Goal: Transaction & Acquisition: Purchase product/service

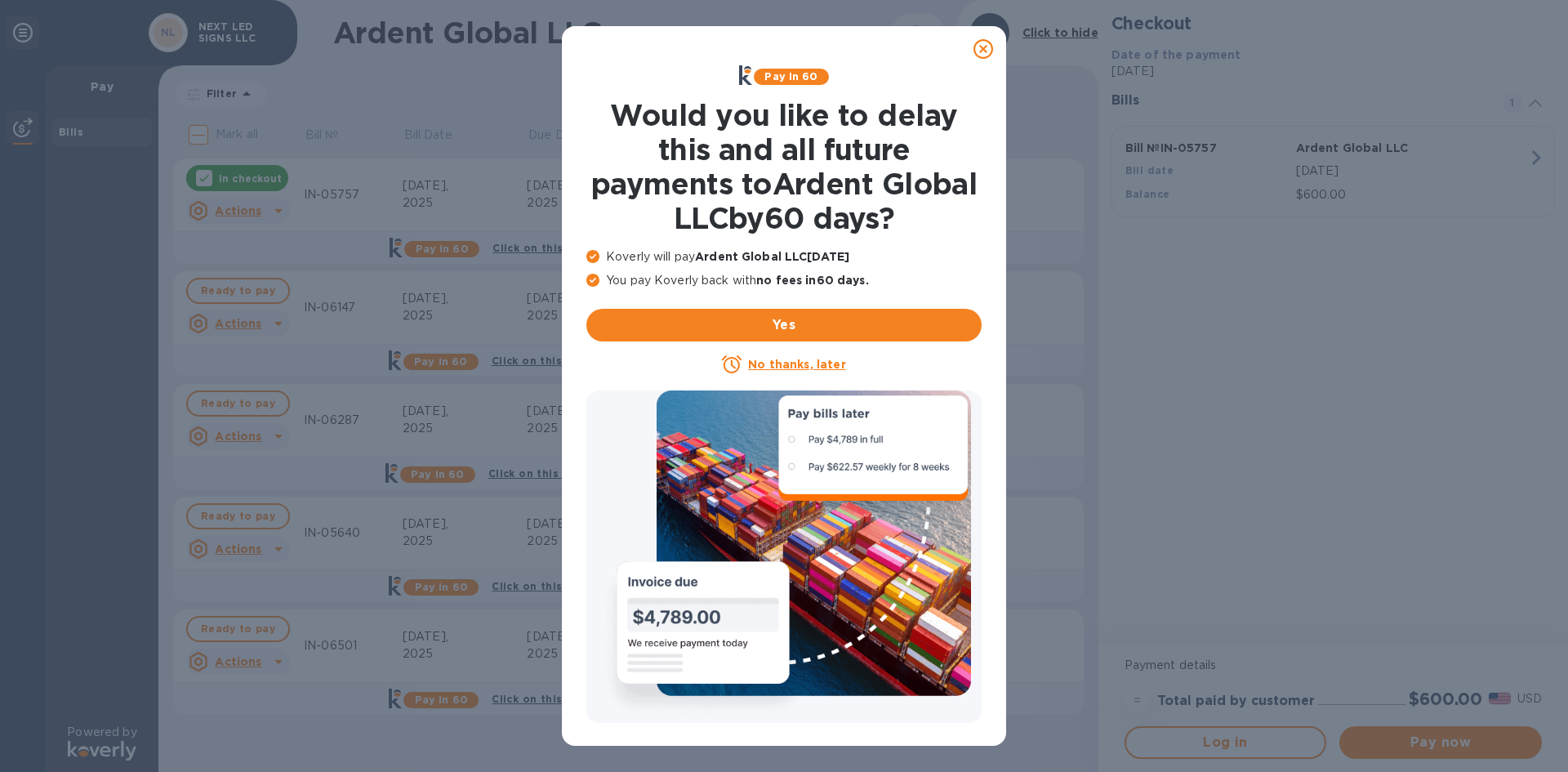
click at [981, 49] on icon at bounding box center [983, 49] width 20 height 20
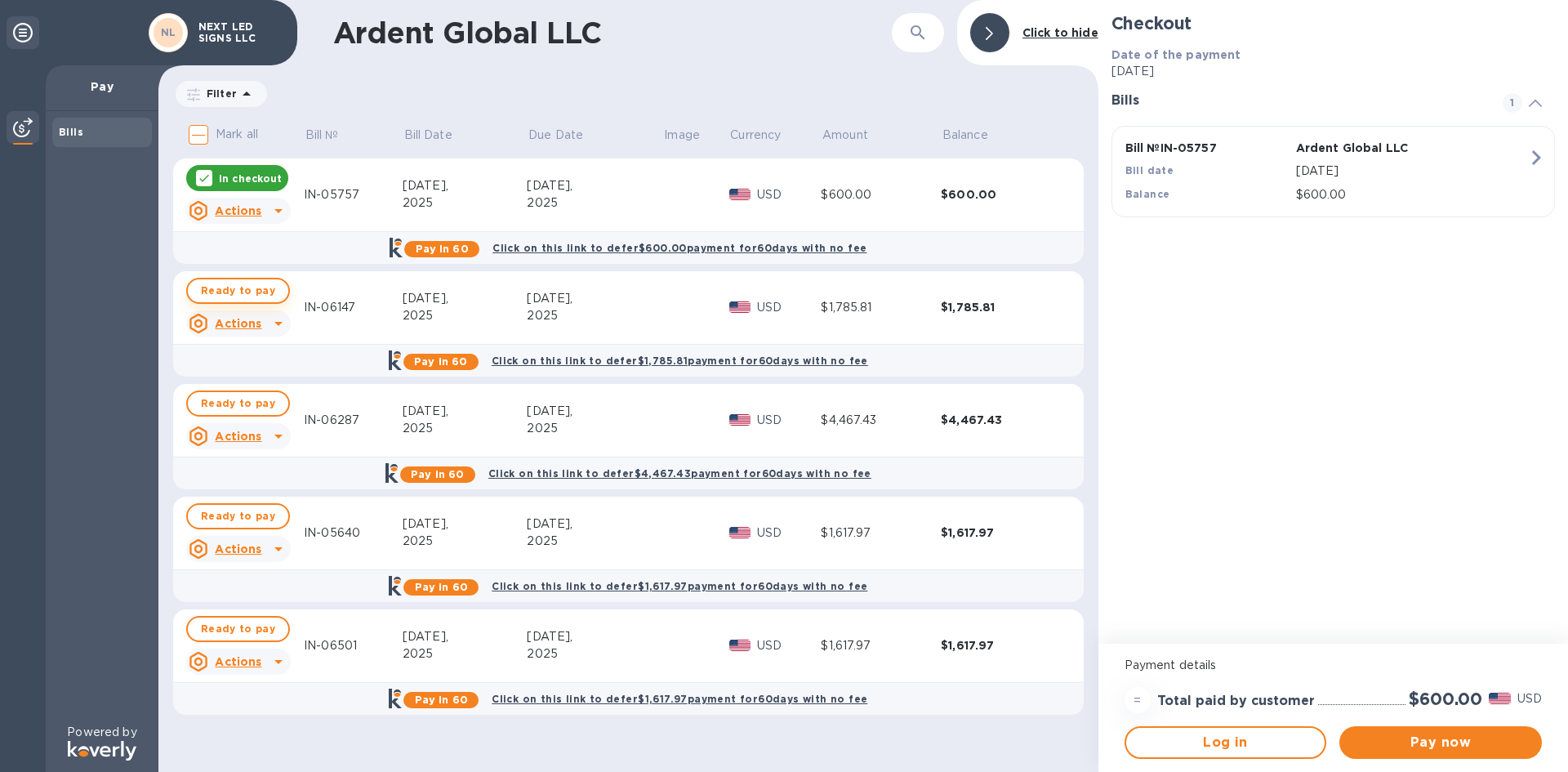
click at [248, 298] on span "Ready to pay" at bounding box center [238, 291] width 74 height 20
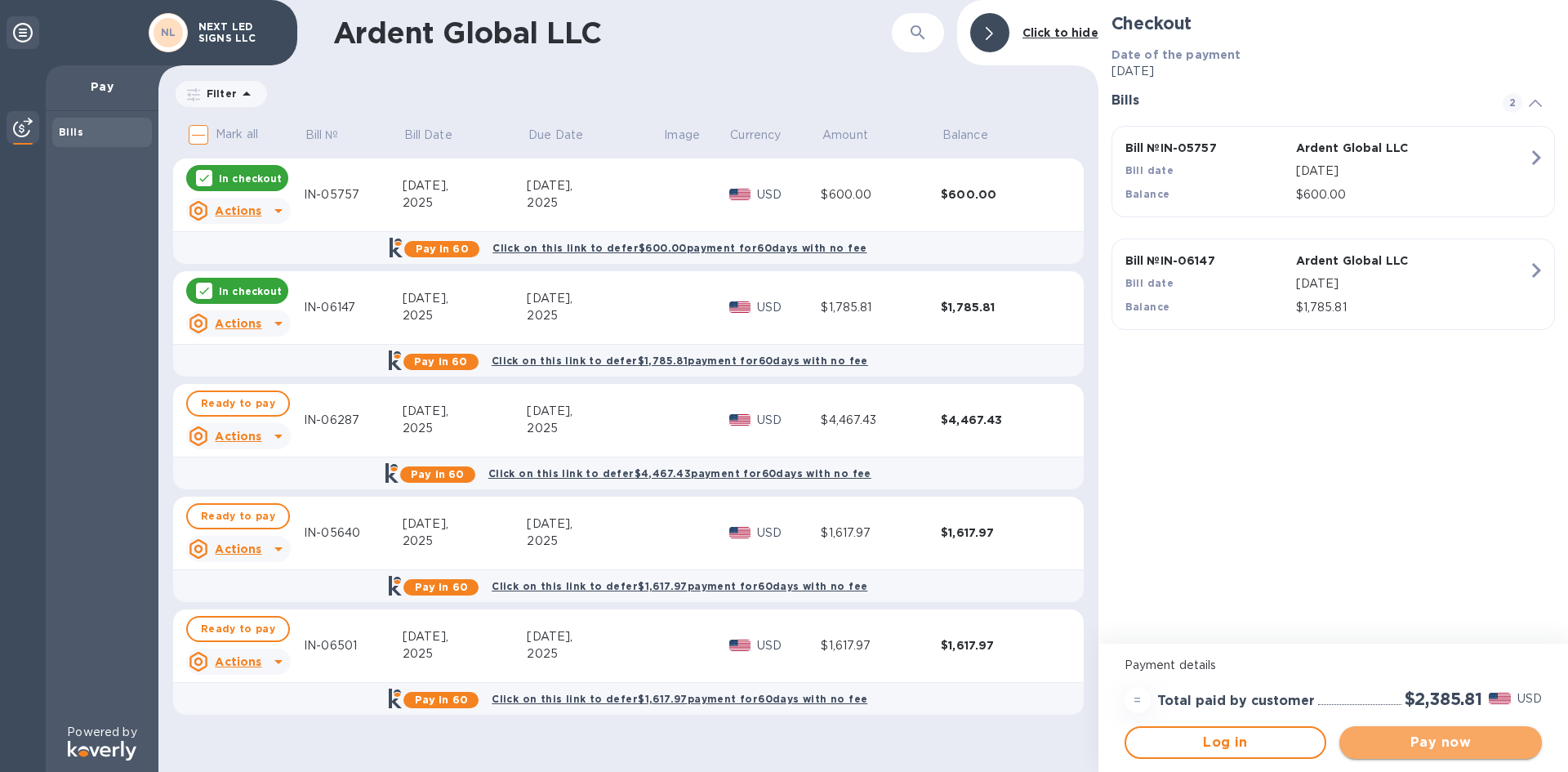
click at [1399, 744] on span "Pay now" at bounding box center [1441, 742] width 177 height 20
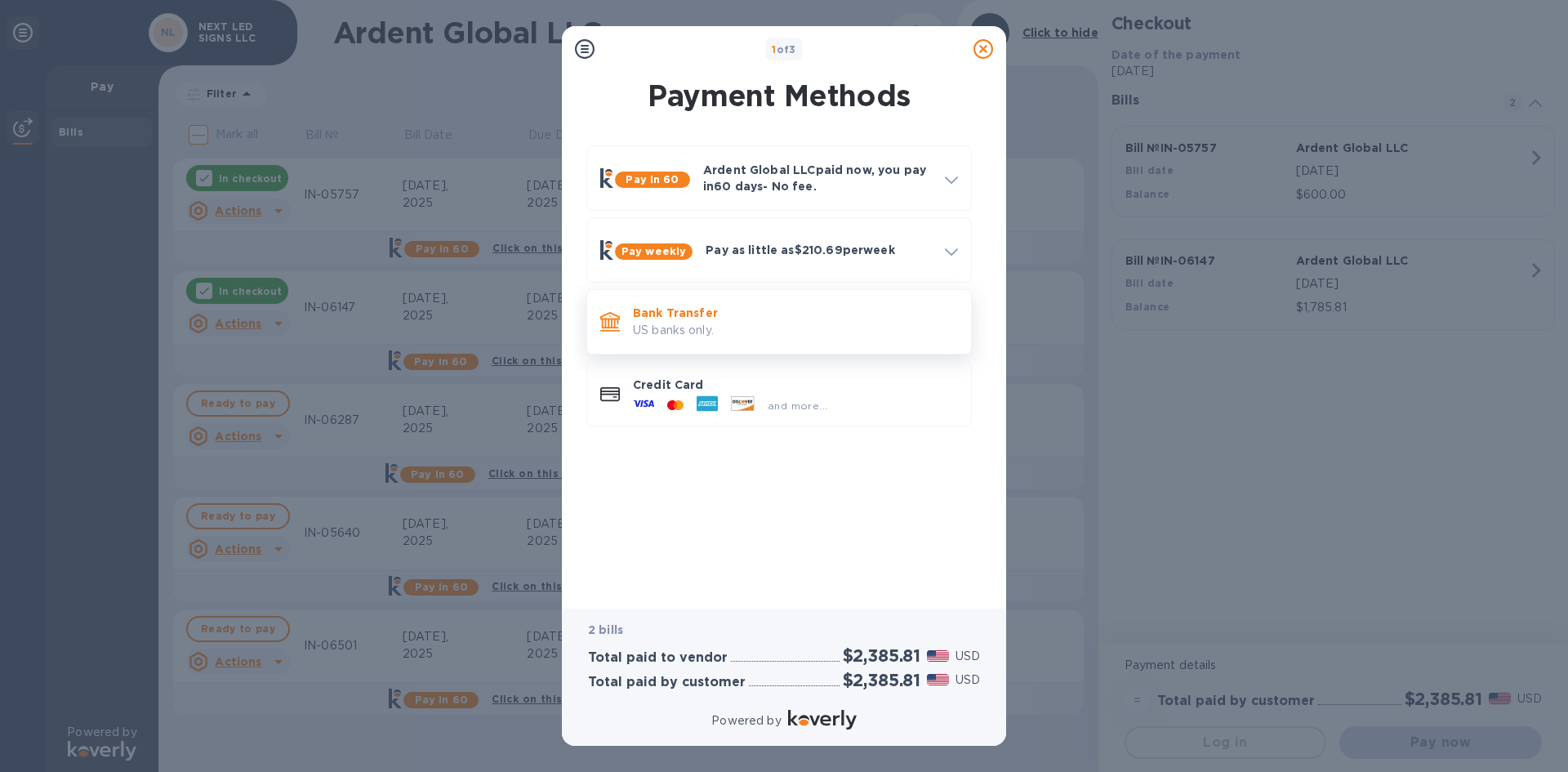
click at [738, 335] on p "US banks only." at bounding box center [796, 330] width 325 height 17
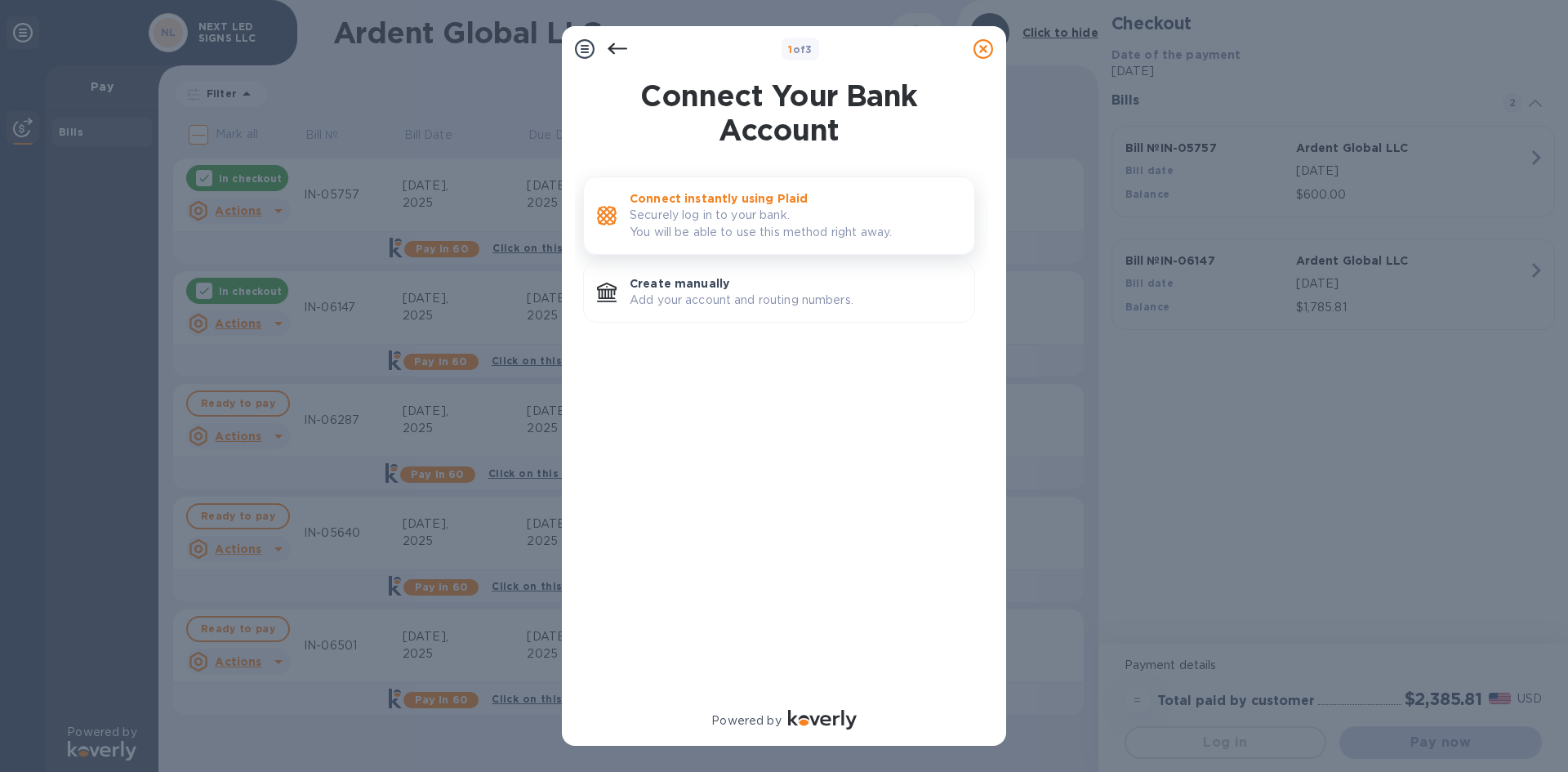
click at [774, 236] on p "Securely log in to your bank. You will be able to use this method right away." at bounding box center [796, 223] width 332 height 34
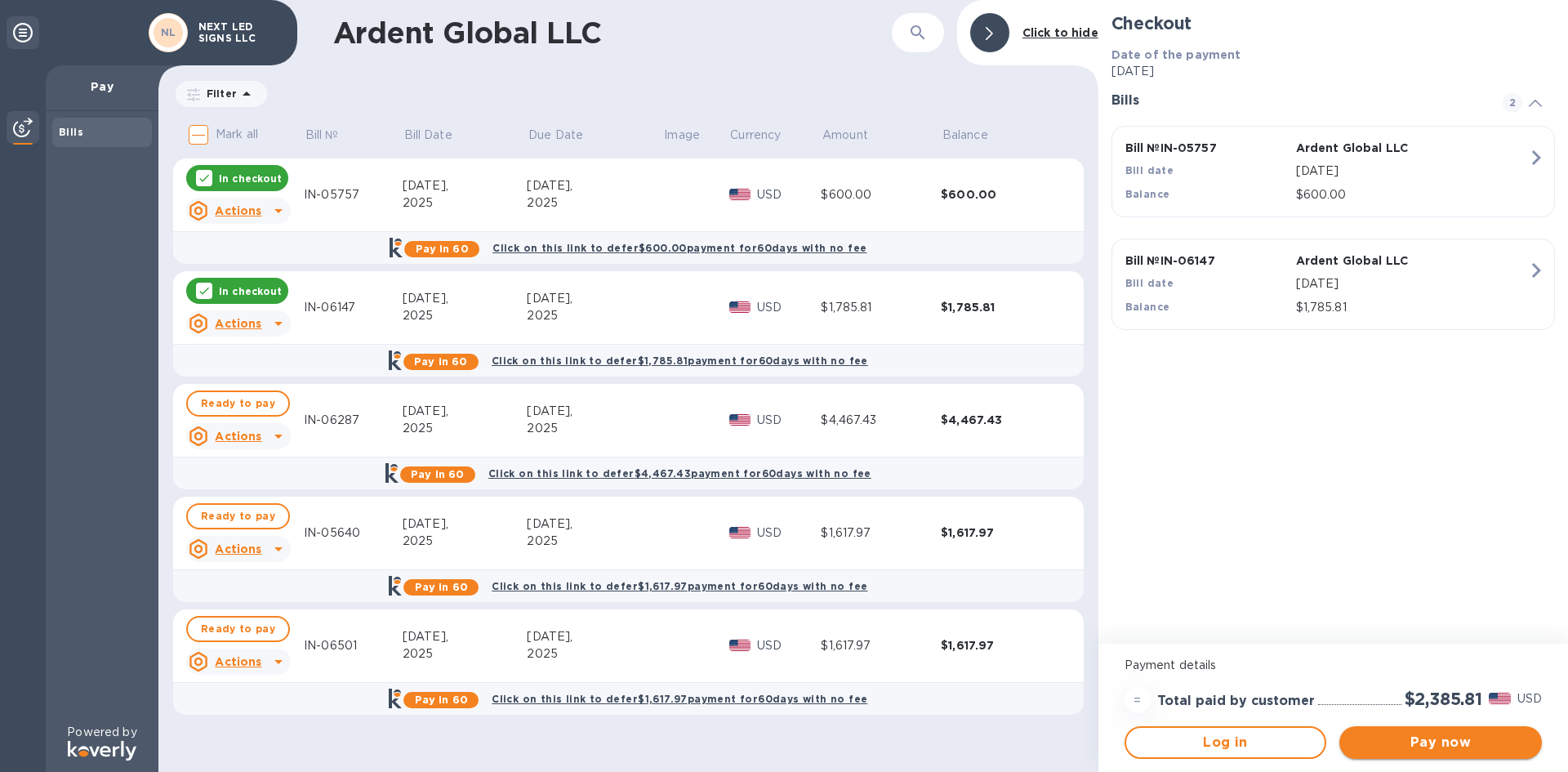
click at [1423, 744] on span "Pay now" at bounding box center [1441, 742] width 177 height 20
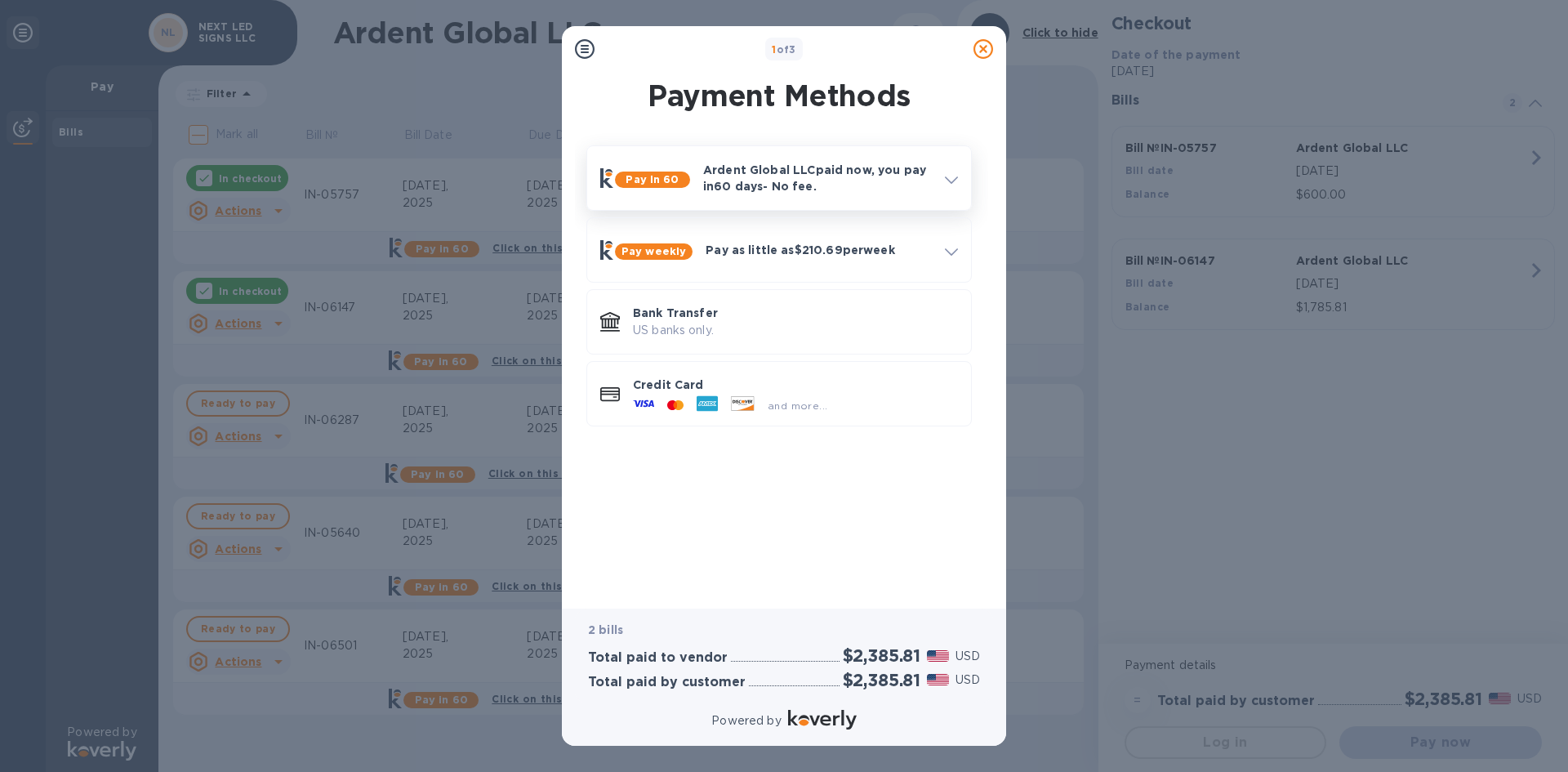
click at [739, 178] on p "Ardent Global LLC paid now, you pay in 60 days - No fee." at bounding box center [817, 178] width 229 height 32
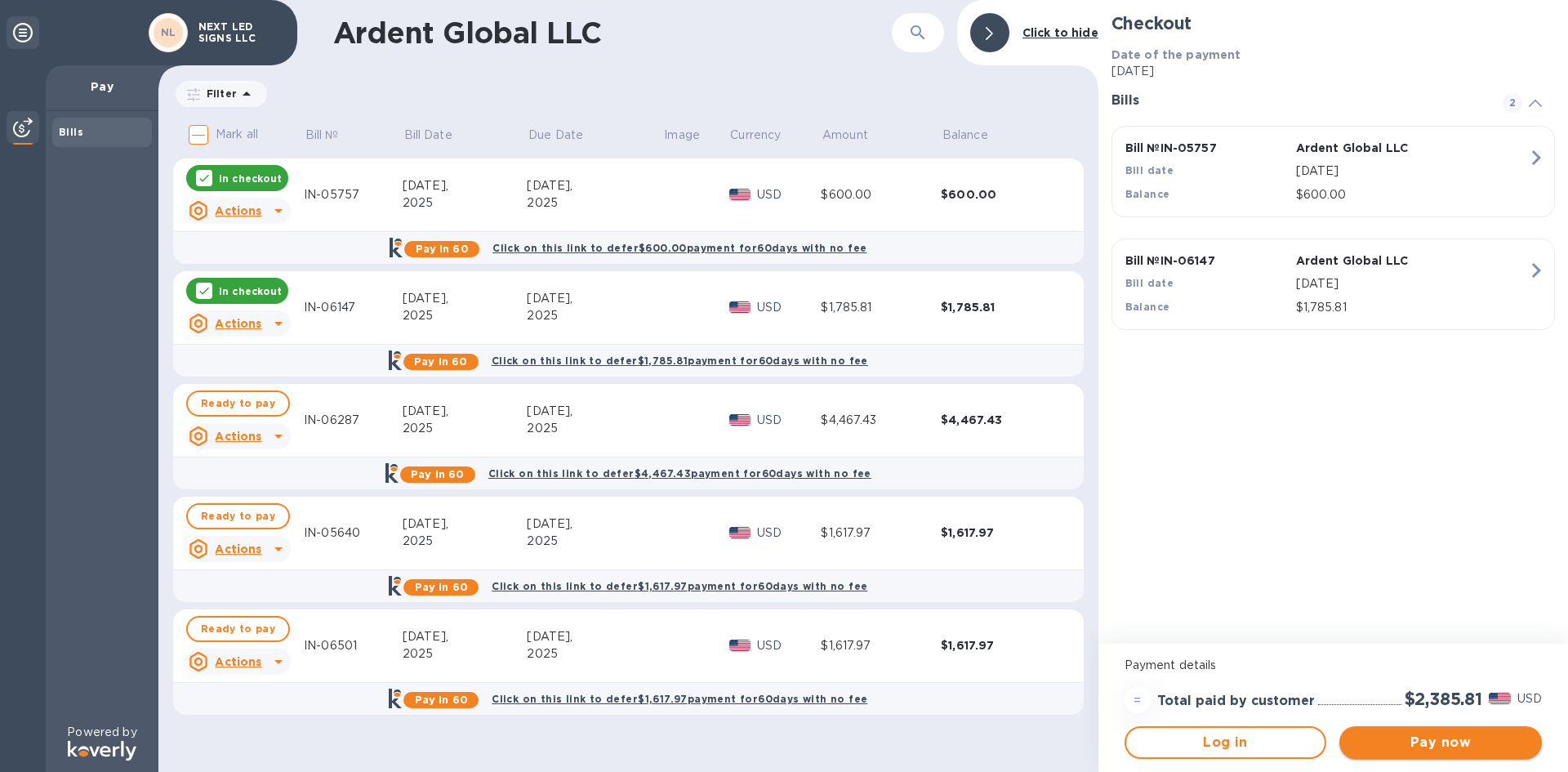
click at [1426, 748] on span "Pay now" at bounding box center [1441, 742] width 177 height 20
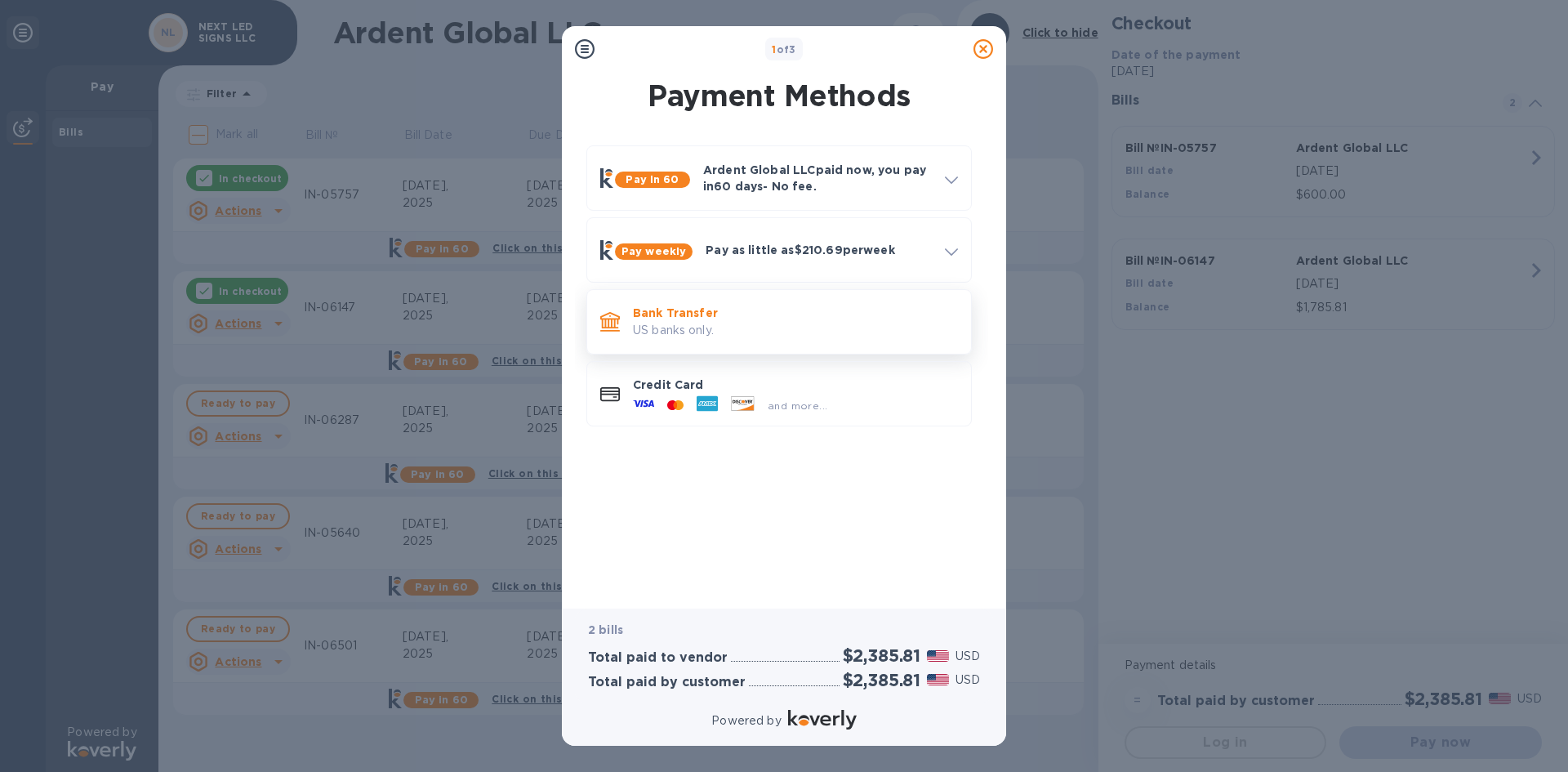
click at [672, 329] on p "US banks only." at bounding box center [796, 330] width 325 height 17
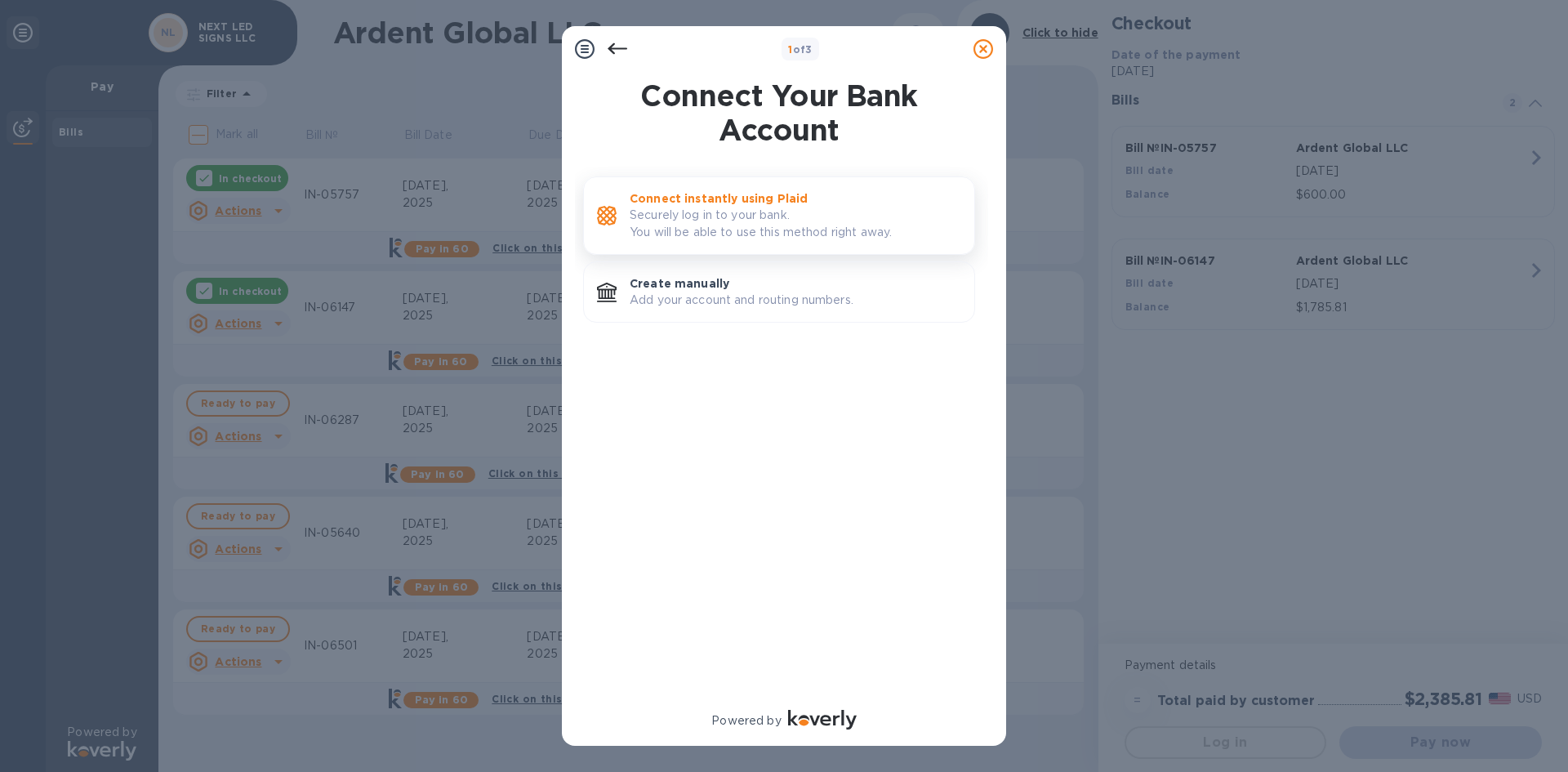
click at [738, 230] on p "Securely log in to your bank. You will be able to use this method right away." at bounding box center [796, 223] width 332 height 34
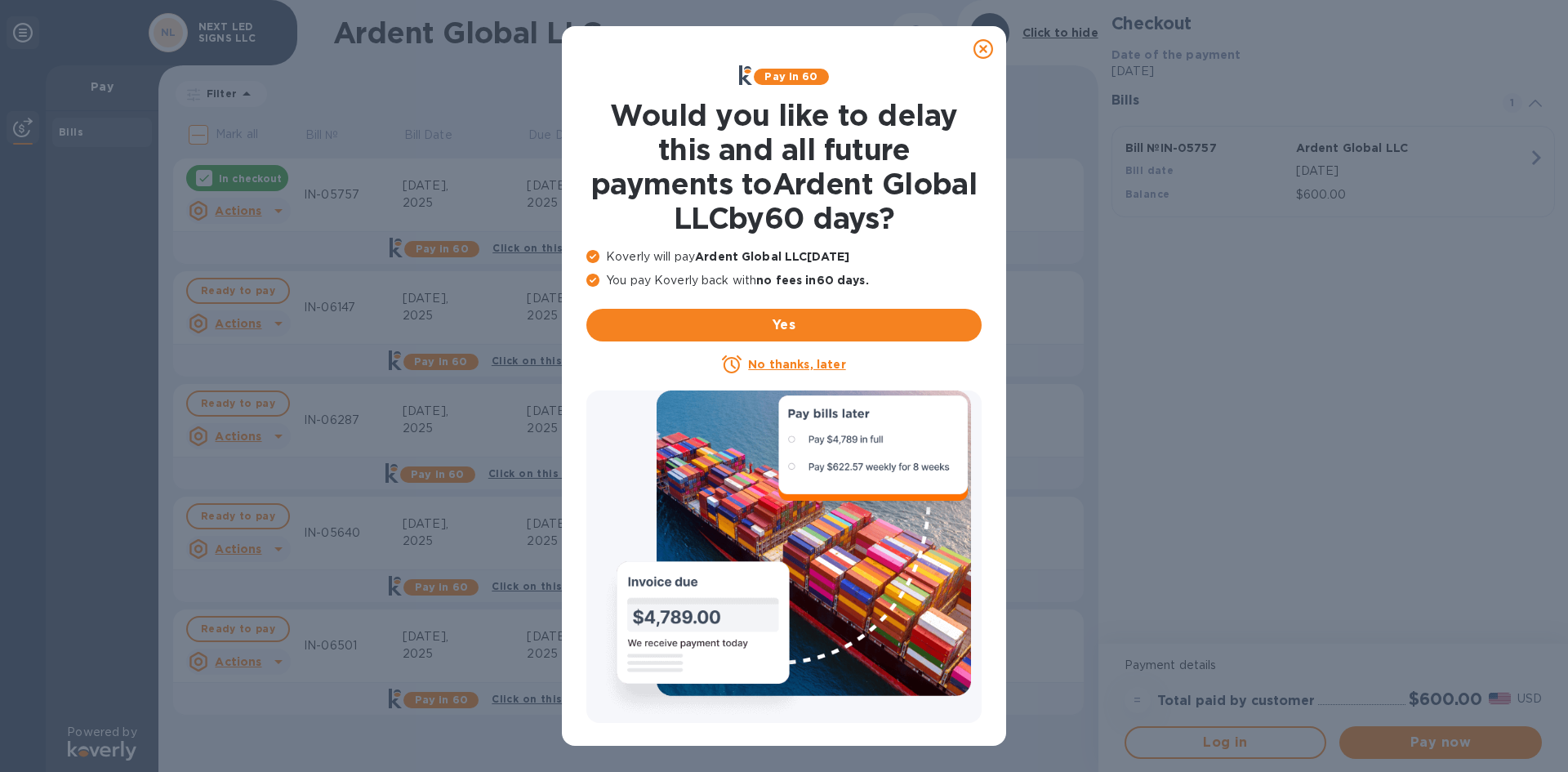
click at [992, 50] on icon at bounding box center [983, 49] width 20 height 20
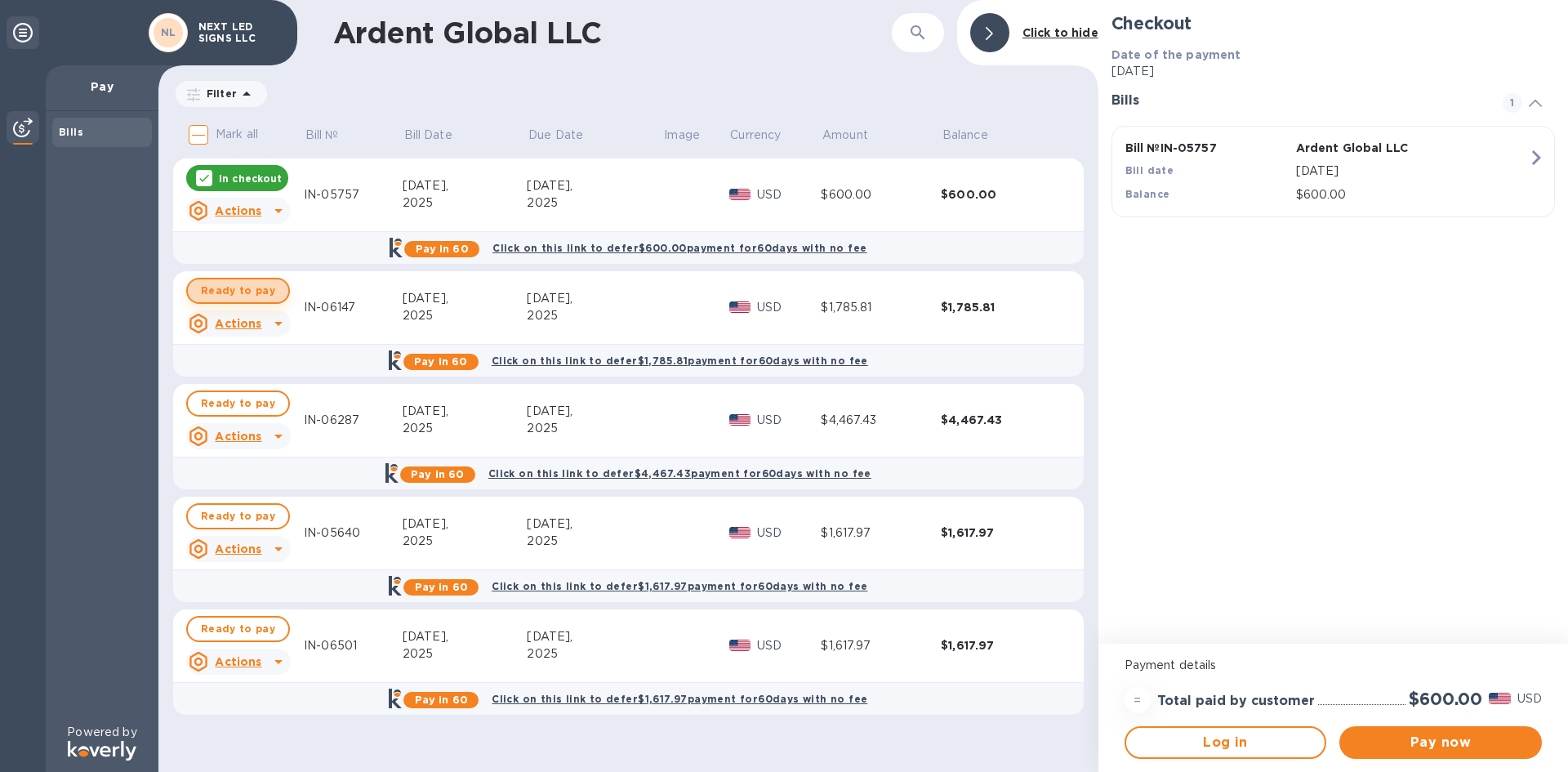
click at [273, 291] on button "Ready to pay" at bounding box center [239, 291] width 104 height 26
click at [1442, 744] on span "Pay now" at bounding box center [1441, 742] width 177 height 20
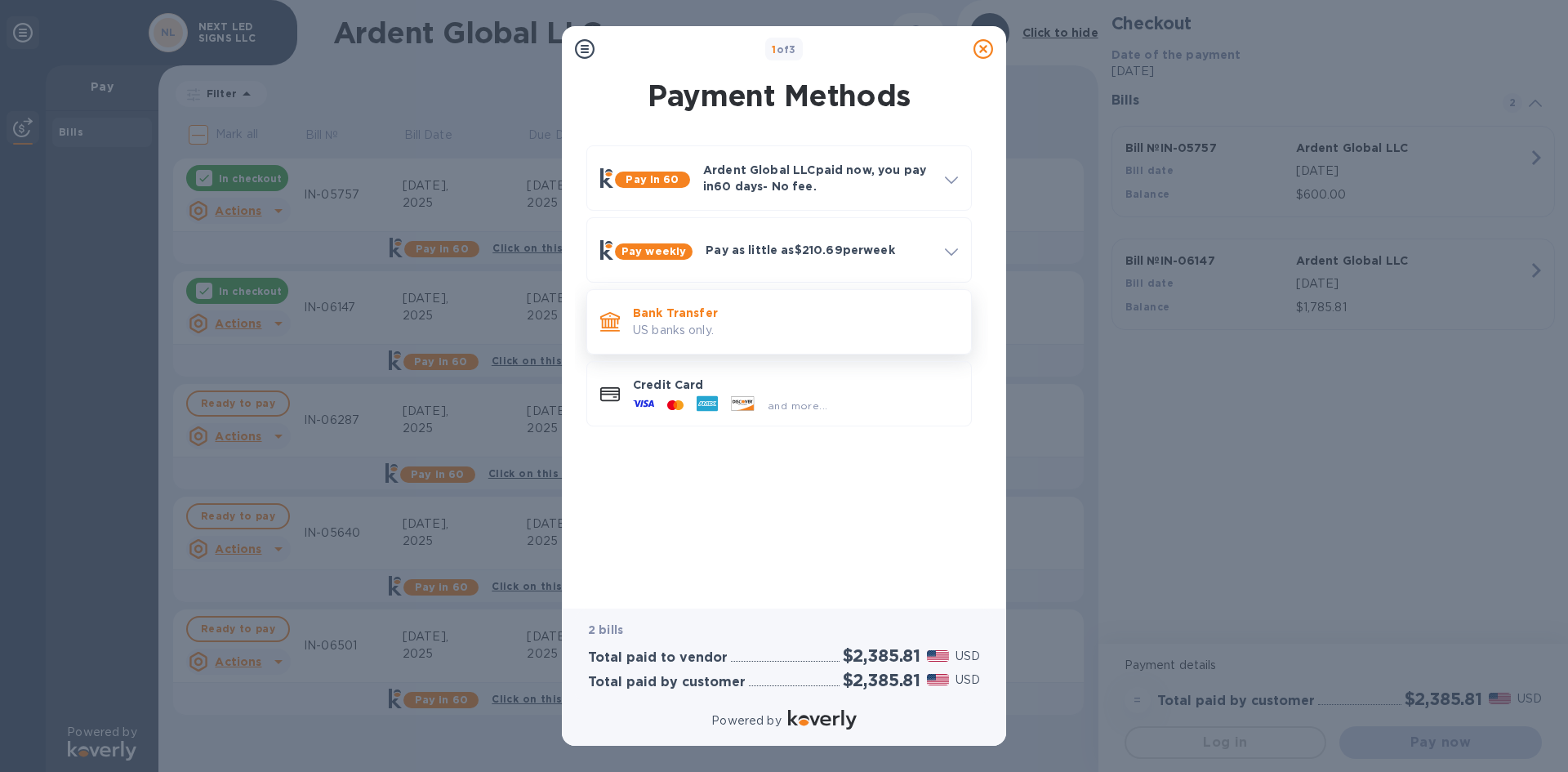
click at [708, 326] on p "US banks only." at bounding box center [796, 330] width 325 height 17
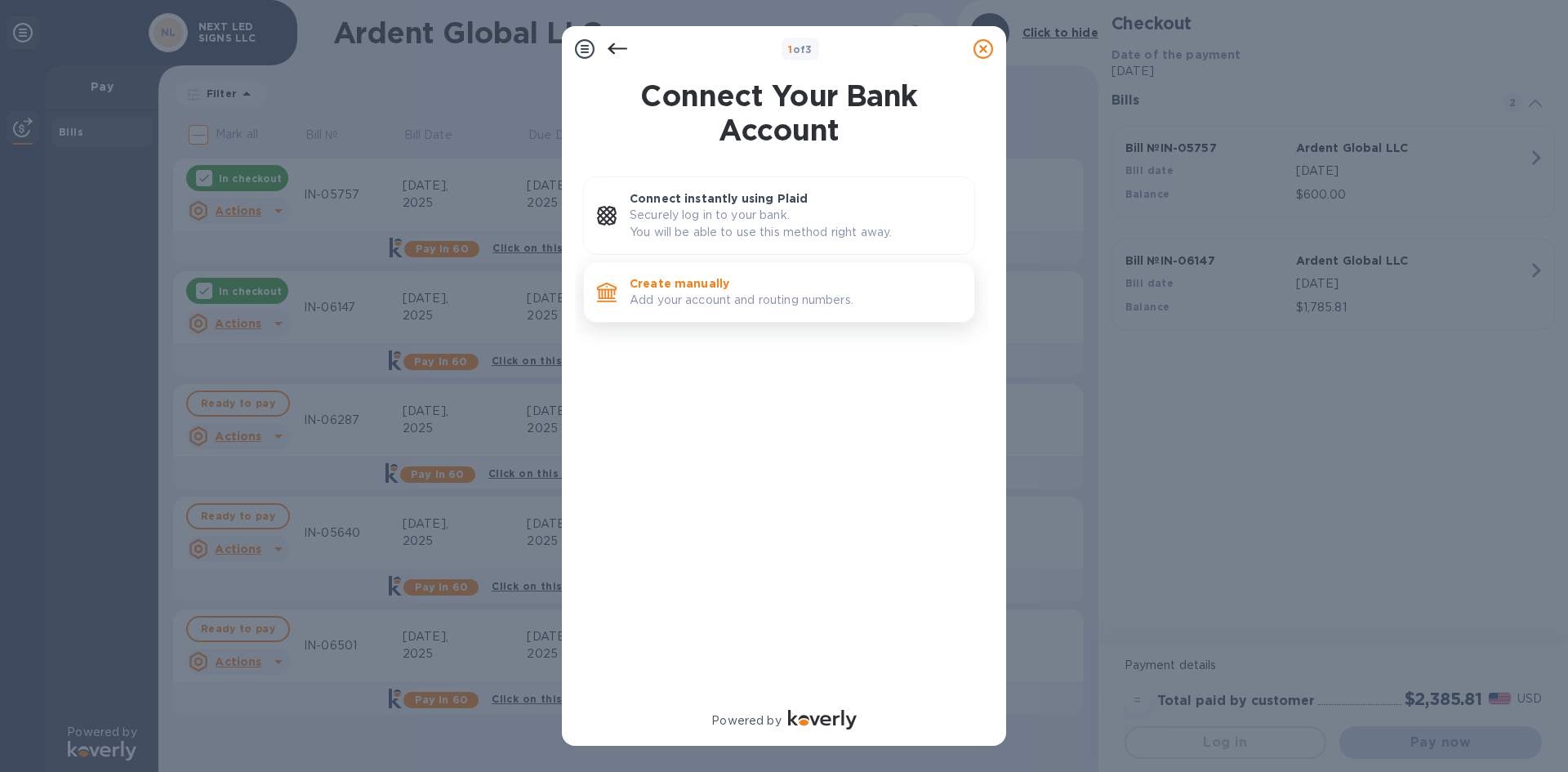
click at [705, 297] on p "Add your account and routing numbers." at bounding box center [796, 299] width 332 height 17
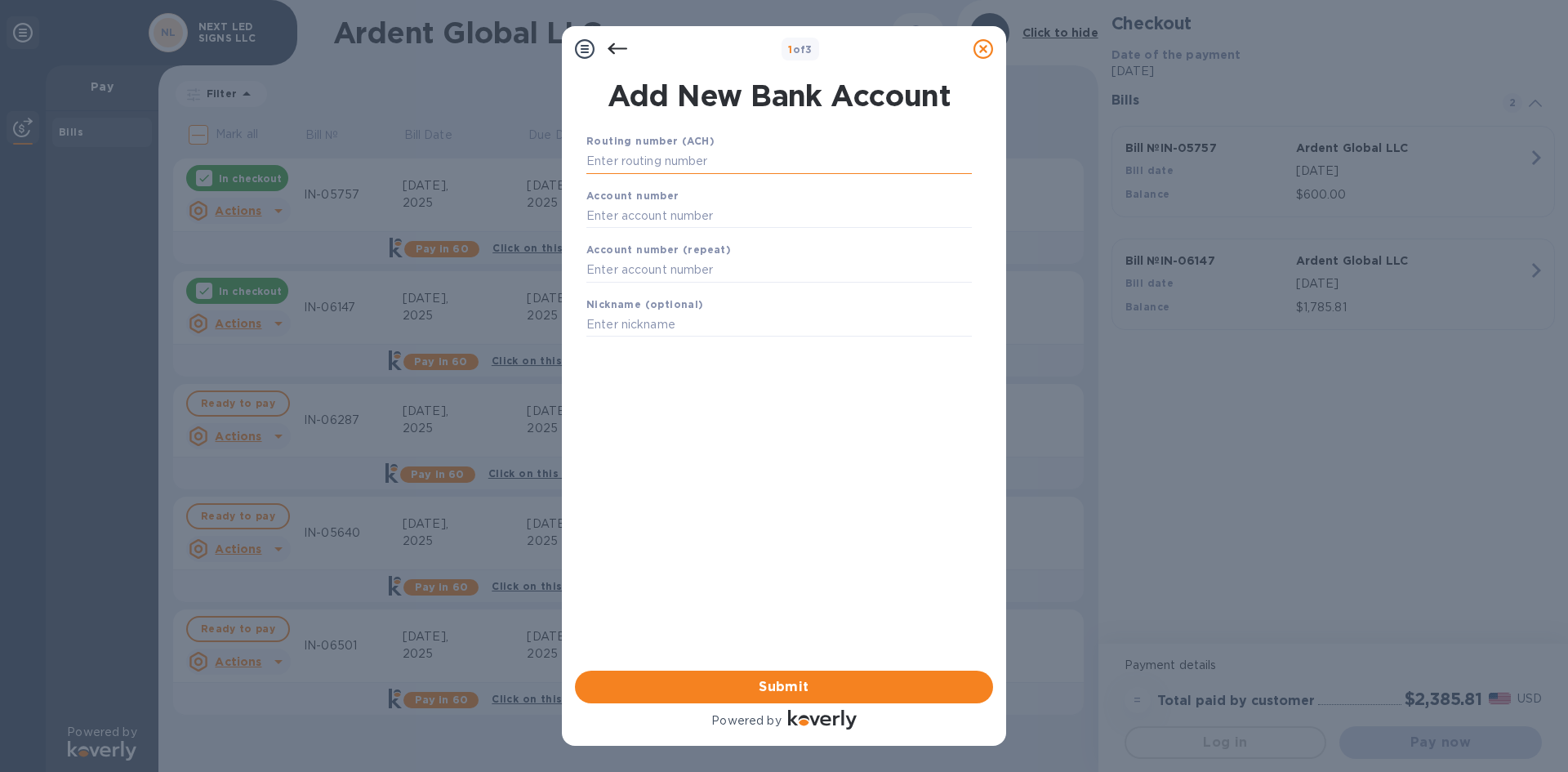
click at [700, 158] on input "text" at bounding box center [780, 161] width 386 height 24
type input "071102568"
click at [676, 227] on input "text" at bounding box center [780, 236] width 386 height 24
type input "201217713"
click at [638, 290] on input "text" at bounding box center [780, 291] width 386 height 24
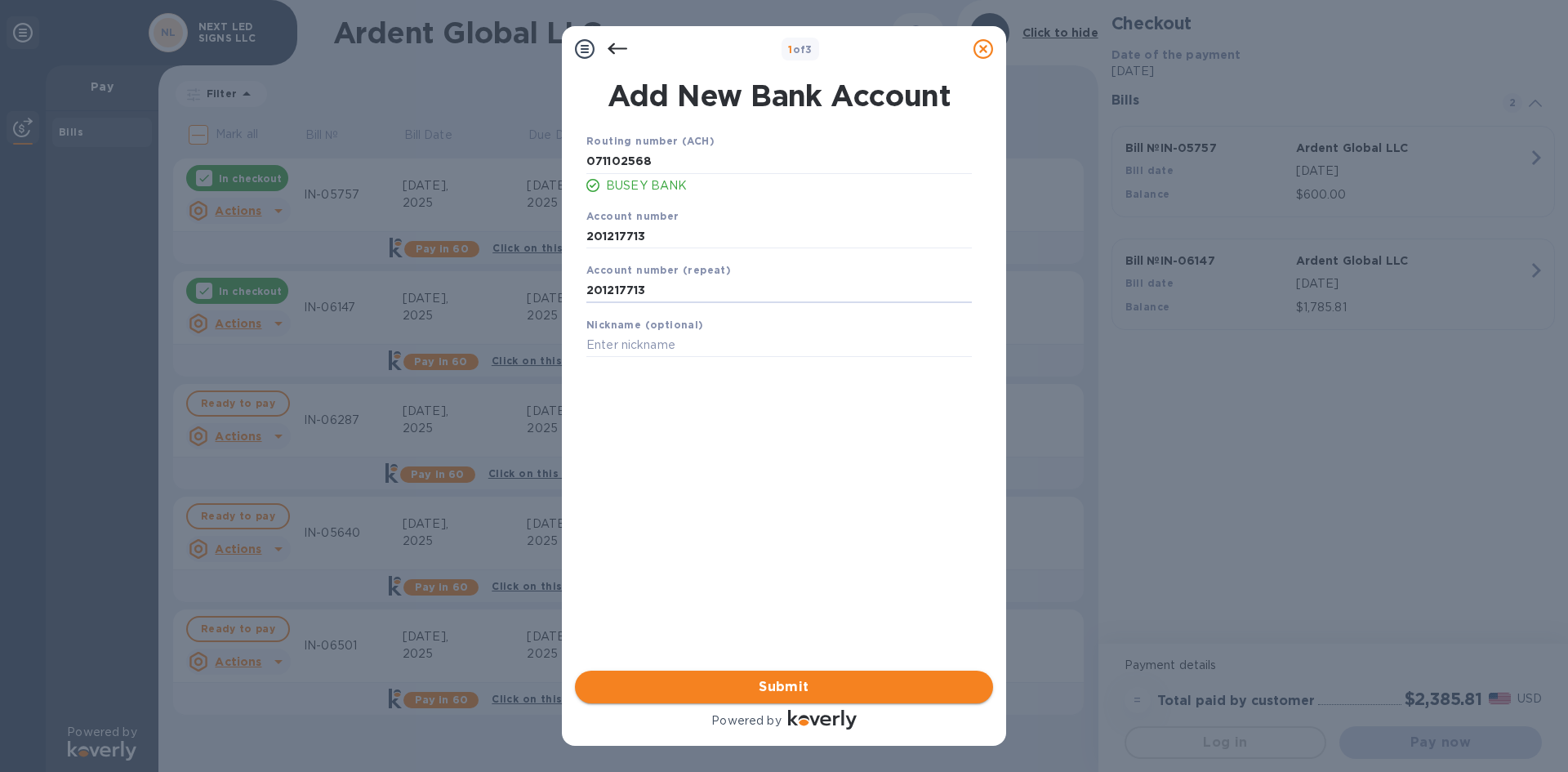
type input "201217713"
click at [818, 685] on span "Submit" at bounding box center [784, 687] width 392 height 20
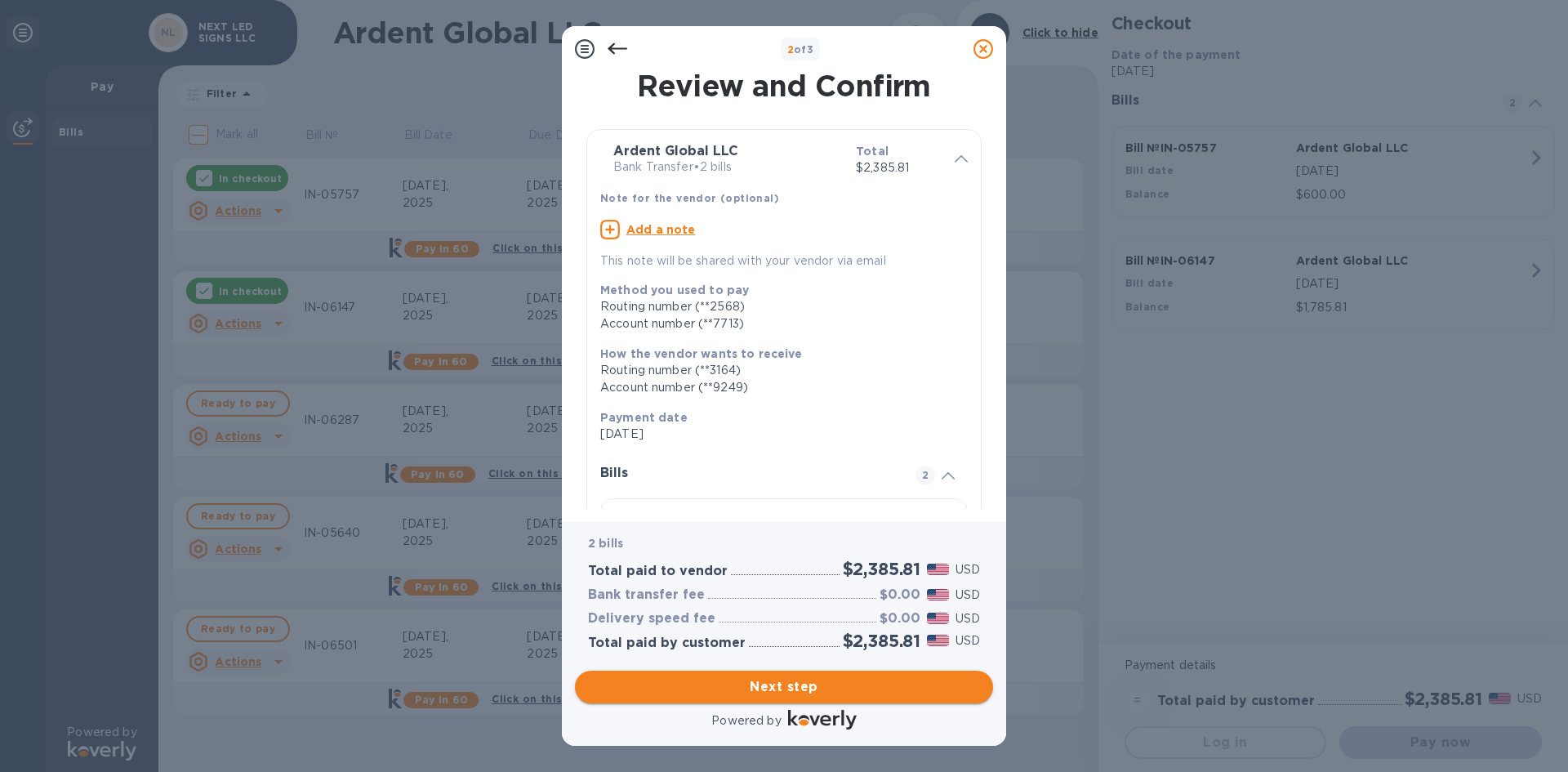
click at [802, 687] on span "Next step" at bounding box center [784, 687] width 392 height 20
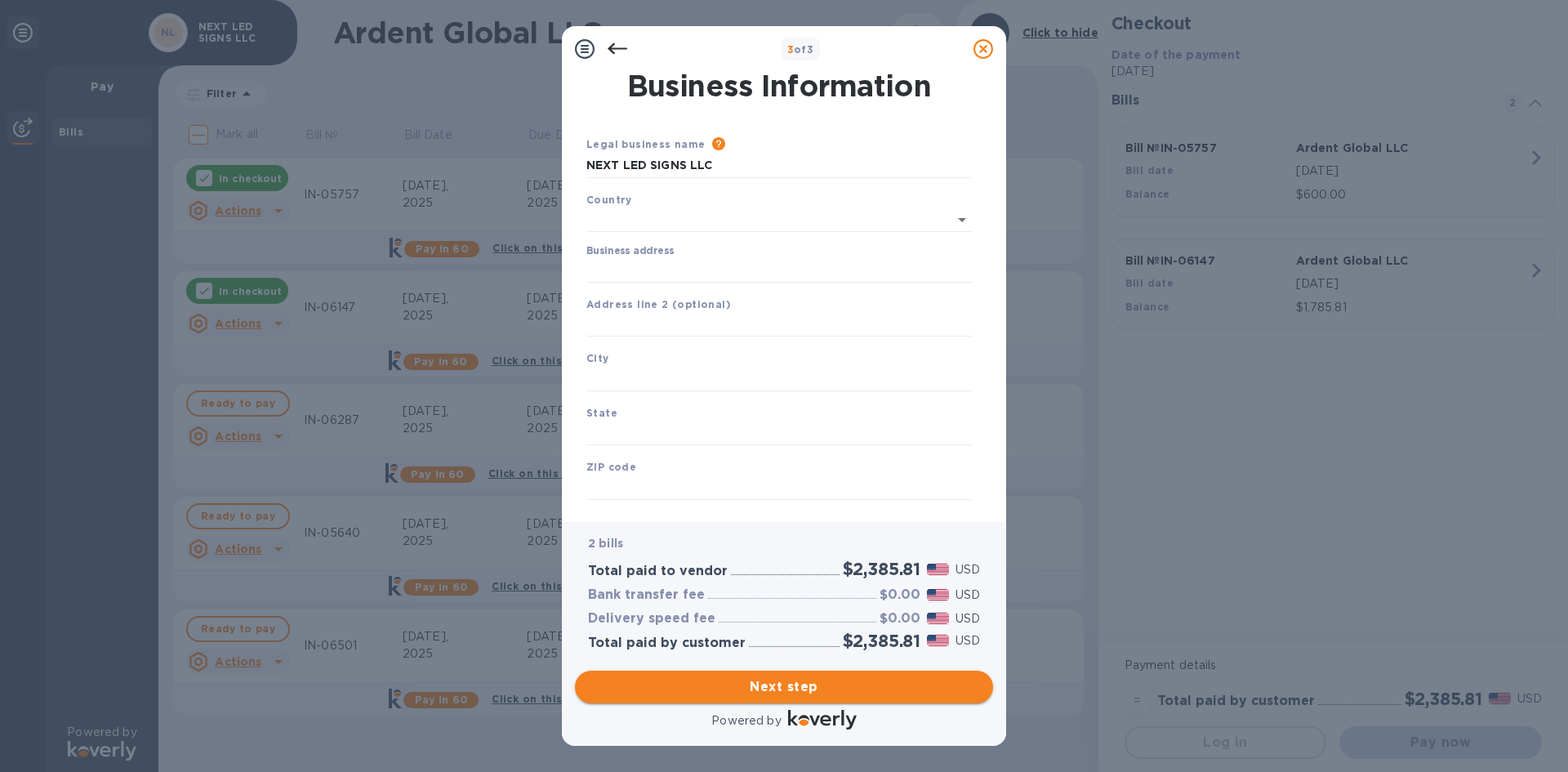
type input "[GEOGRAPHIC_DATA]"
click at [669, 273] on input "Business address" at bounding box center [780, 266] width 386 height 24
type input "[STREET_ADDRESS]"
click at [699, 377] on input "text" at bounding box center [780, 375] width 386 height 24
type input "w"
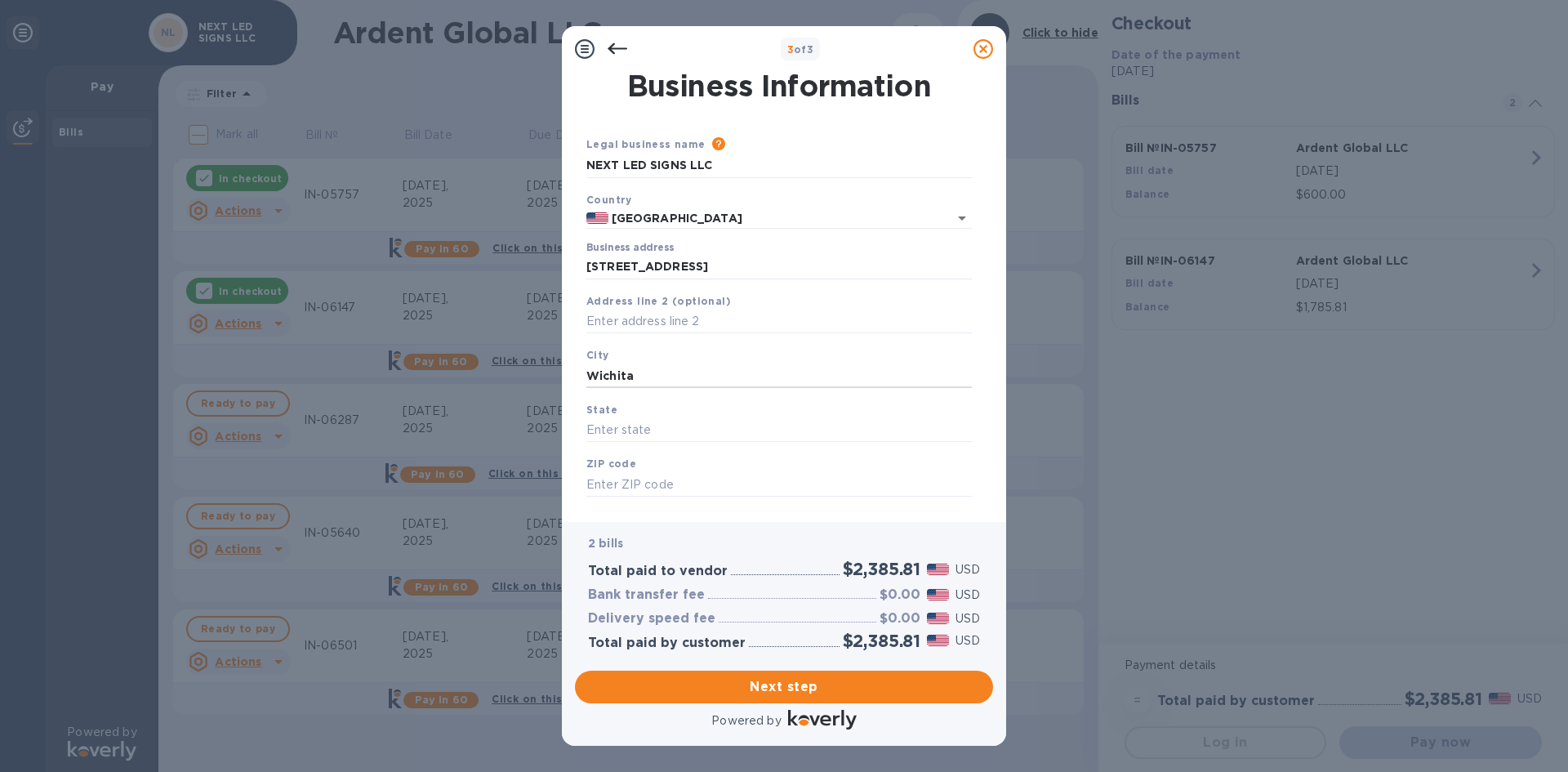
type input "Wichita"
type input "KS"
type input "67226"
click at [793, 699] on button "Next step" at bounding box center [784, 687] width 418 height 32
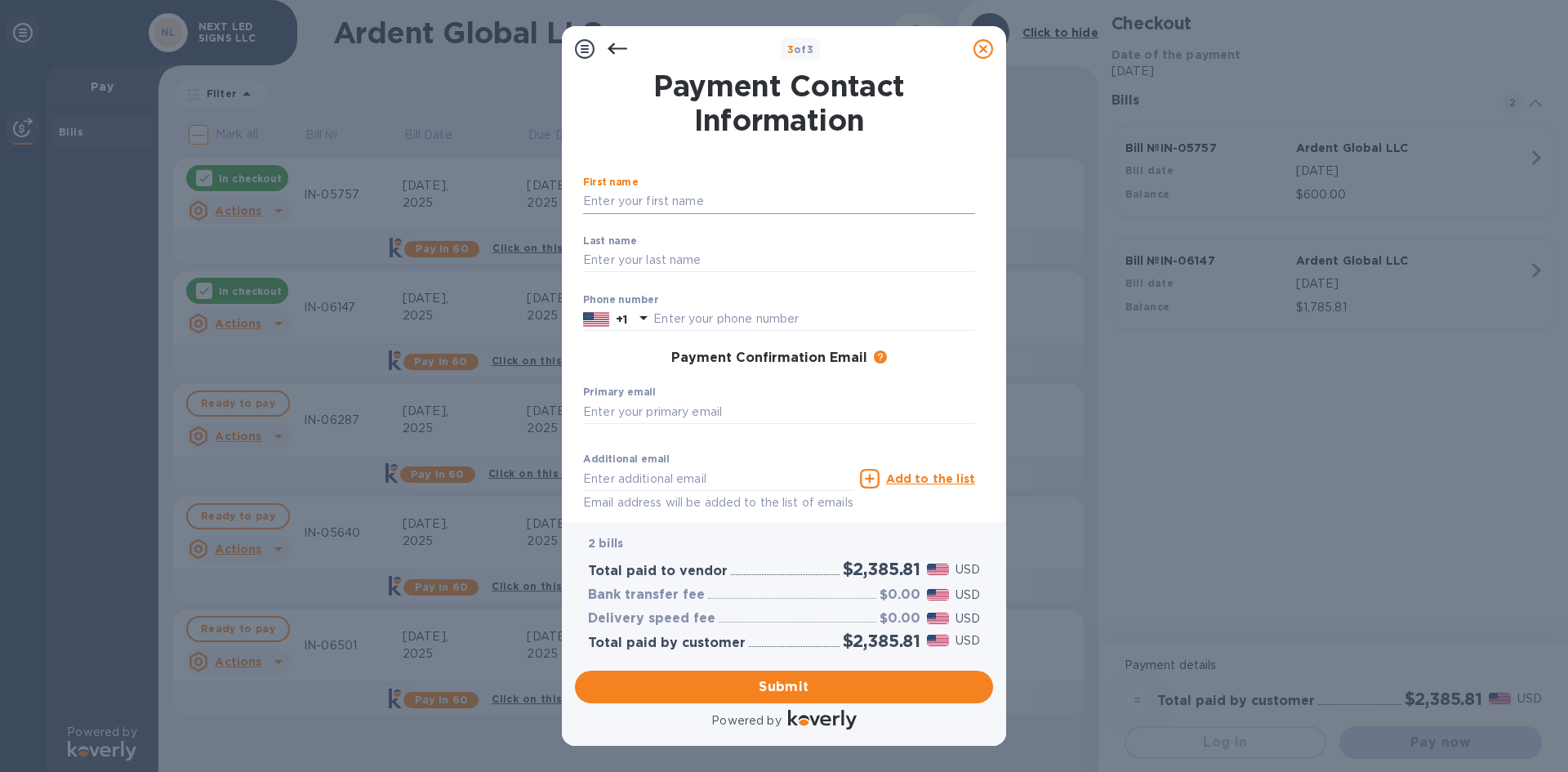
click at [690, 200] on input "text" at bounding box center [779, 201] width 392 height 24
type input "[PERSON_NAME]"
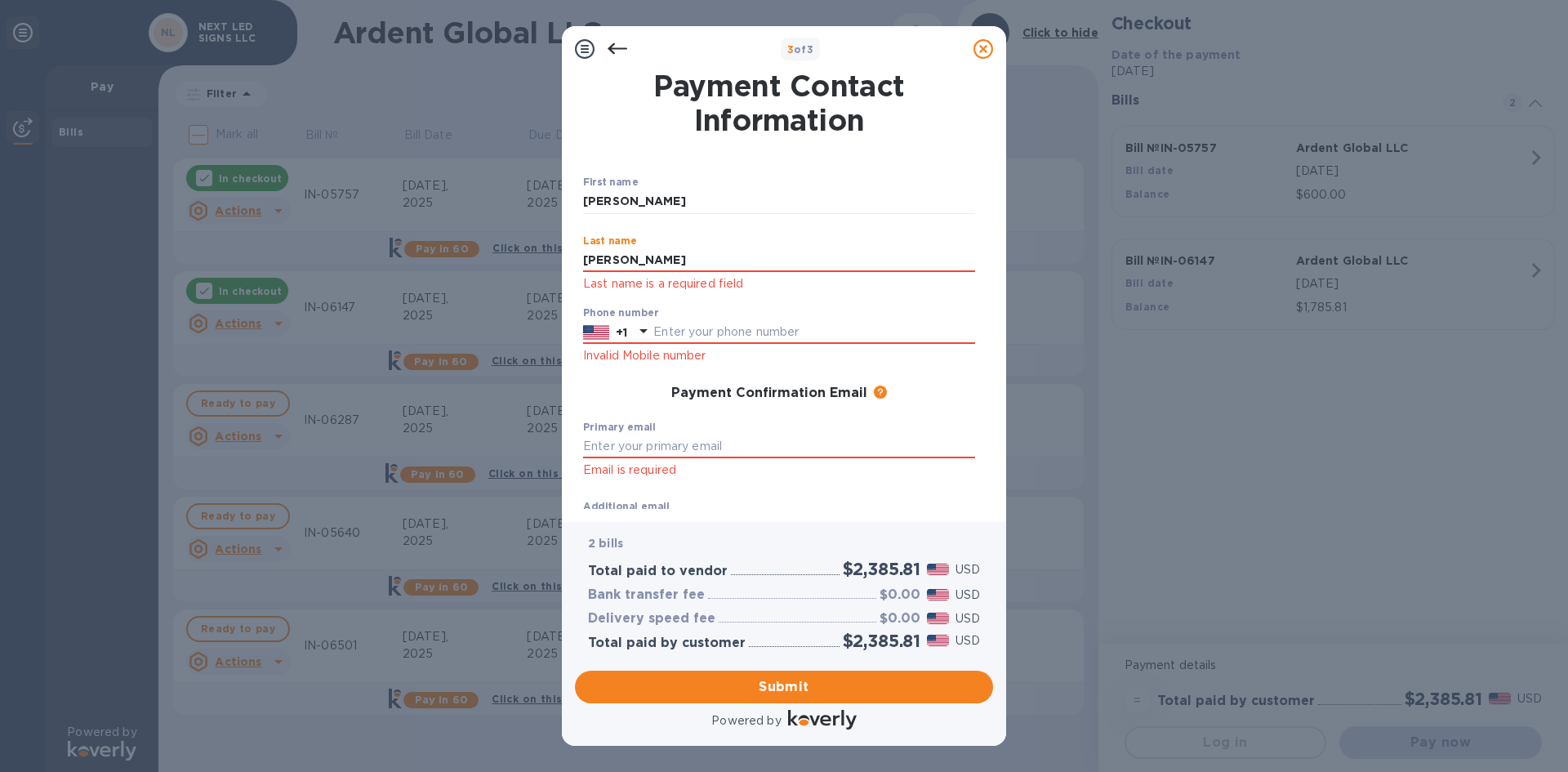
type input "[PERSON_NAME]"
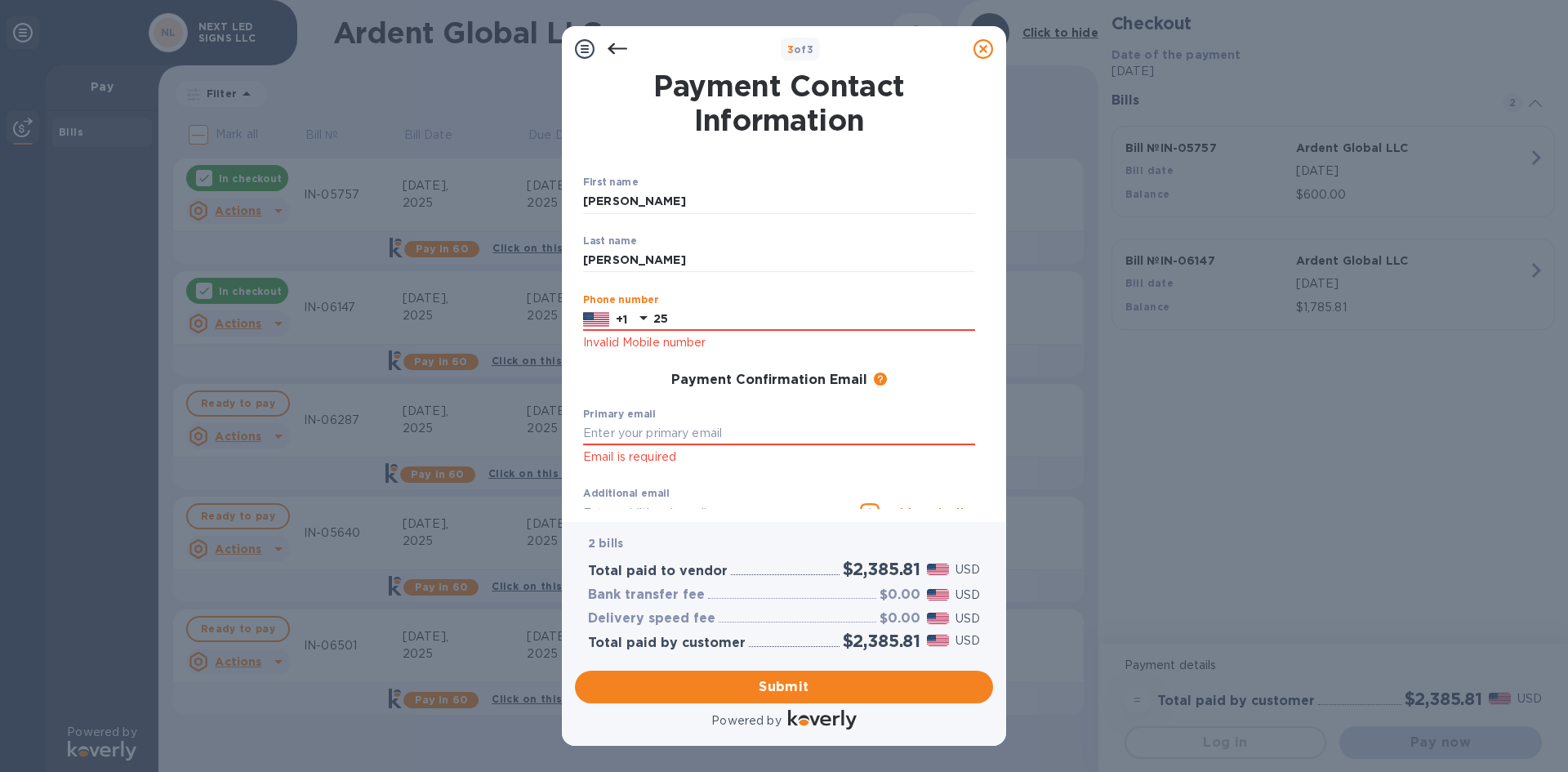
type input "2"
type input "3166517772"
click at [682, 430] on input "text" at bounding box center [779, 433] width 392 height 24
type input "e"
type input "[EMAIL_ADDRESS][DOMAIN_NAME]"
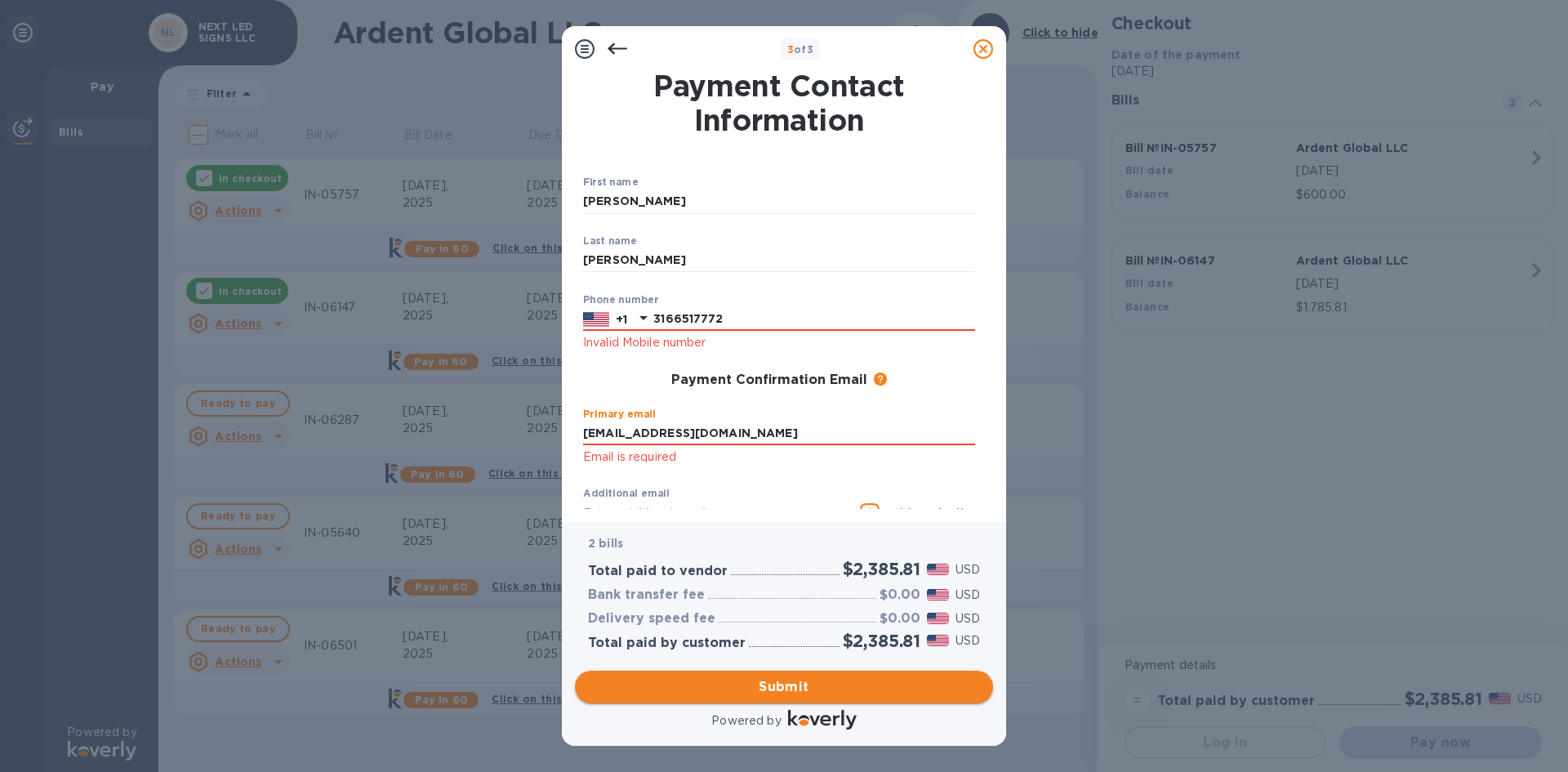
click at [779, 681] on span "Submit" at bounding box center [784, 687] width 392 height 20
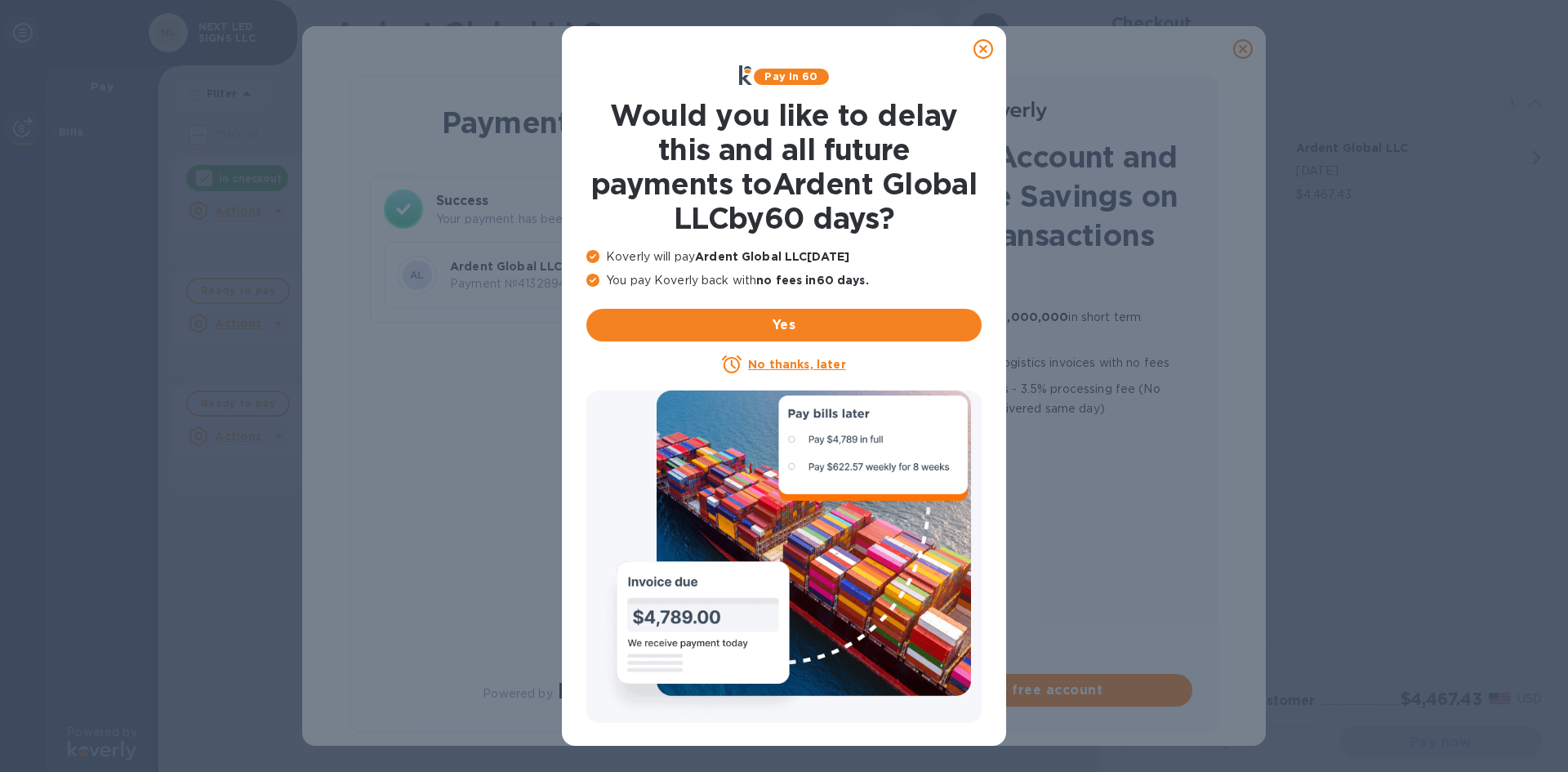
click at [984, 48] on icon at bounding box center [983, 49] width 20 height 20
